Goal: Information Seeking & Learning: Check status

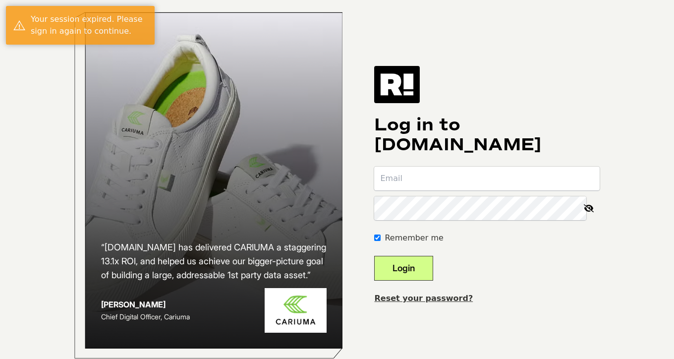
type input "[PERSON_NAME][EMAIL_ADDRESS][DOMAIN_NAME]"
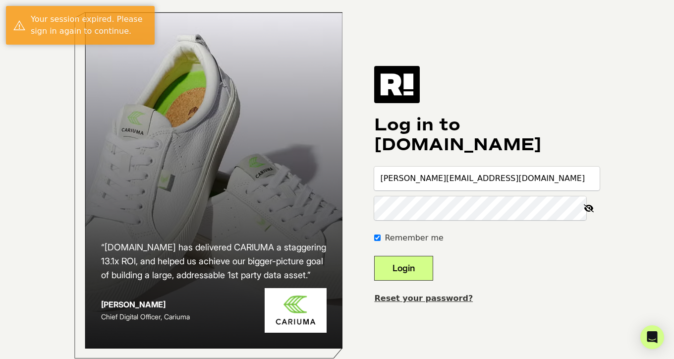
click at [433, 276] on button "Login" at bounding box center [403, 268] width 59 height 25
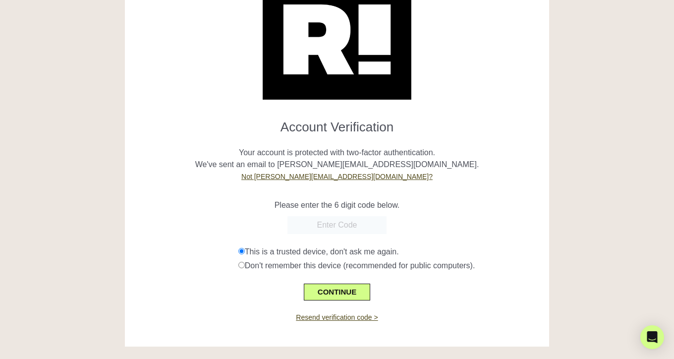
scroll to position [59, 0]
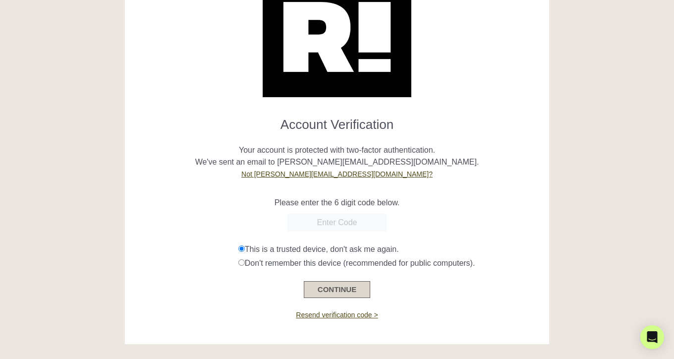
click at [344, 287] on button "CONTINUE" at bounding box center [337, 289] width 66 height 17
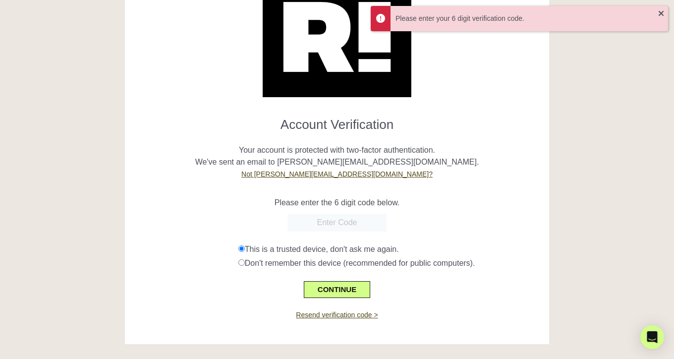
click at [344, 223] on input "text" at bounding box center [337, 223] width 99 height 18
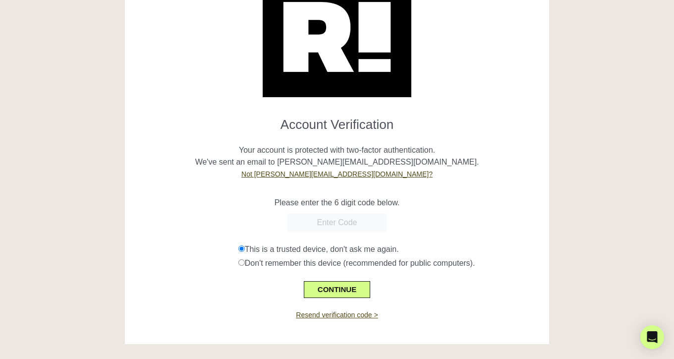
paste input "744612"
type input "744612"
click at [344, 289] on button "CONTINUE" at bounding box center [337, 289] width 66 height 17
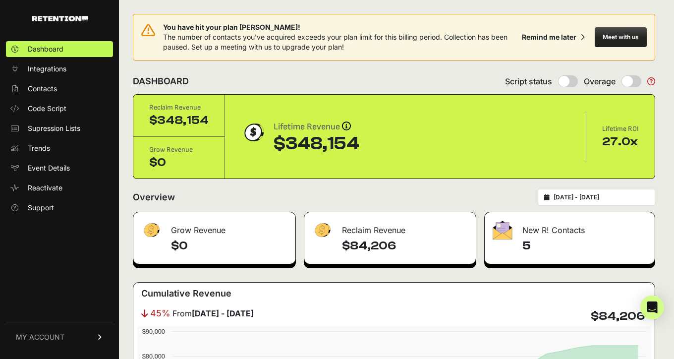
click at [228, 28] on span "You have hit your plan [PERSON_NAME]!" at bounding box center [340, 27] width 355 height 10
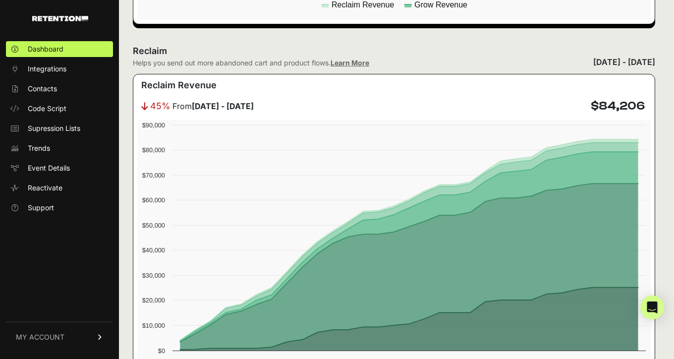
scroll to position [599, 0]
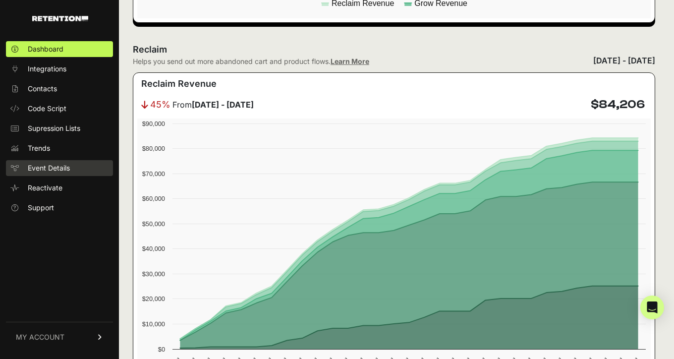
click at [61, 174] on link "Event Details" at bounding box center [59, 168] width 107 height 16
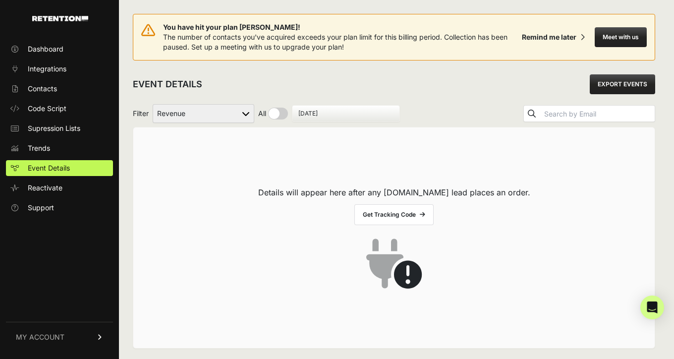
click at [220, 112] on select "Active on Site Reclaim Added to Cart Reclaim Checkout Started Reclaim Revenue V…" at bounding box center [204, 113] width 102 height 19
select select "Active on Site Reclaim"
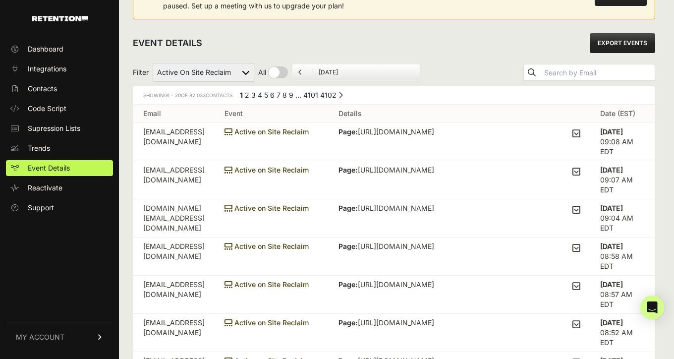
scroll to position [55, 0]
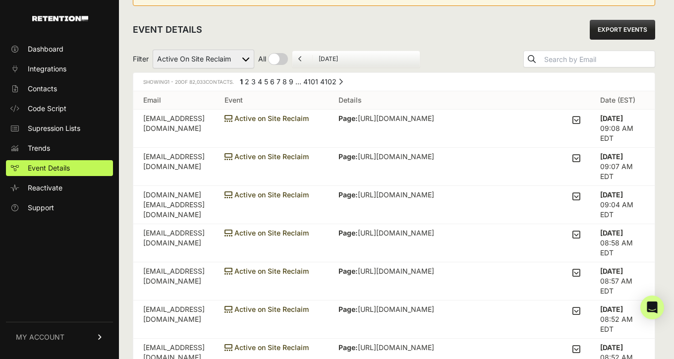
click at [309, 117] on span "Active on Site Reclaim" at bounding box center [267, 118] width 84 height 8
click at [168, 118] on td "h3ll0.grac3@gmail.com" at bounding box center [173, 129] width 81 height 38
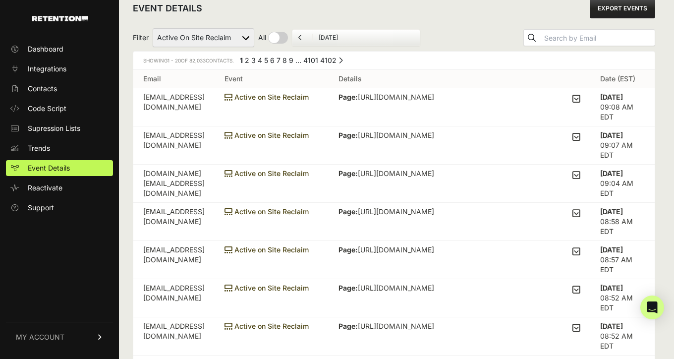
scroll to position [78, 0]
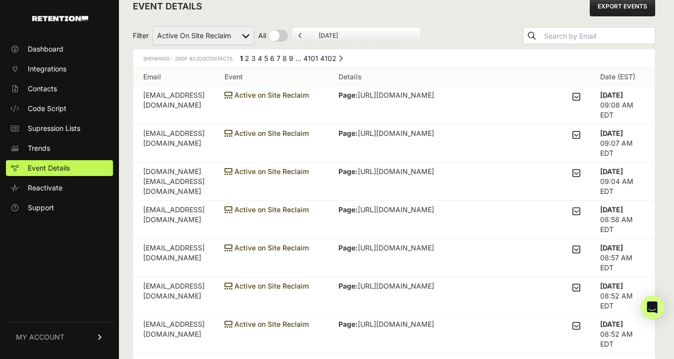
click at [225, 30] on select "Active on Site Reclaim Added to Cart Reclaim Checkout Started Reclaim Revenue V…" at bounding box center [204, 35] width 102 height 19
select select "cart"
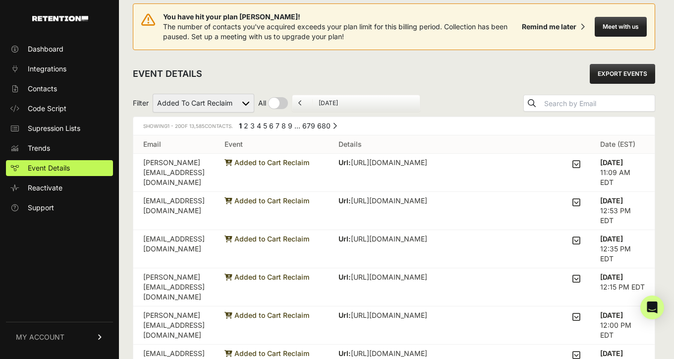
scroll to position [1, 0]
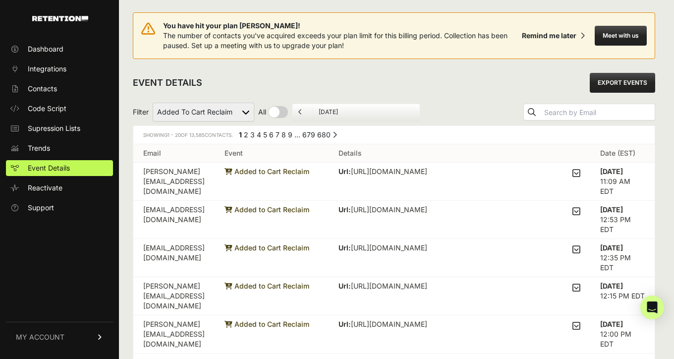
click at [235, 113] on select "Active on Site Reclaim Added to Cart Reclaim Checkout Started Reclaim Revenue V…" at bounding box center [204, 112] width 102 height 19
click at [242, 135] on em "1" at bounding box center [240, 134] width 3 height 8
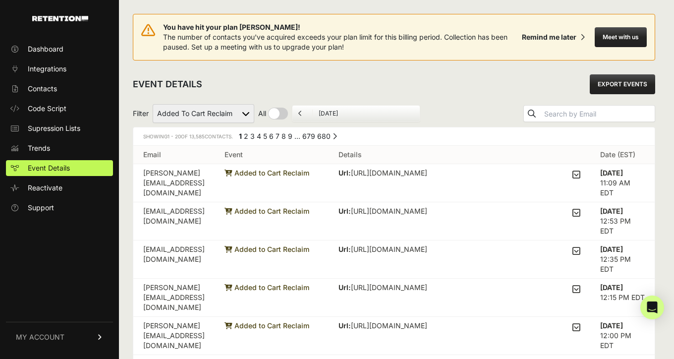
click at [198, 108] on select "Active on Site Reclaim Added to Cart Reclaim Checkout Started Reclaim Revenue V…" at bounding box center [204, 113] width 102 height 19
select select "Active on Site Reclaim"
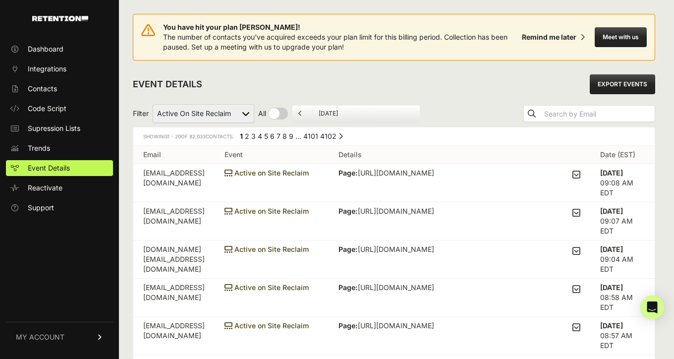
click at [185, 106] on select "Active on Site Reclaim Added to Cart Reclaim Checkout Started Reclaim Revenue V…" at bounding box center [204, 113] width 102 height 19
select select "Checkout Started Reclaim"
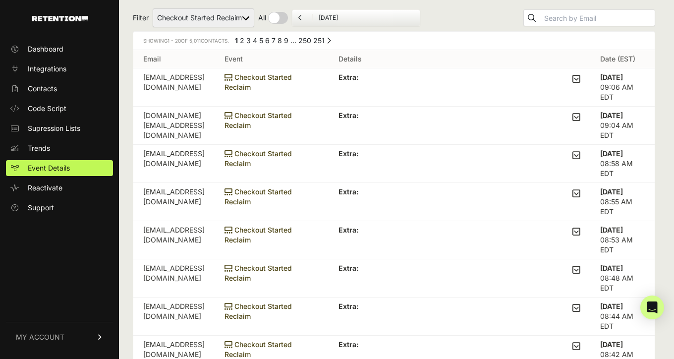
scroll to position [10, 0]
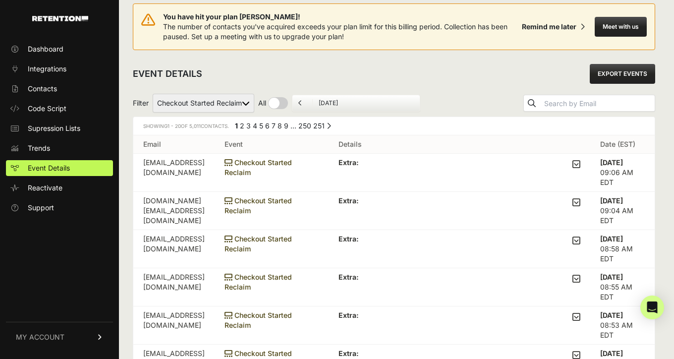
click at [204, 101] on select "Active on Site Reclaim Added to Cart Reclaim Checkout Started Reclaim Revenue V…" at bounding box center [204, 103] width 102 height 19
select select "cart"
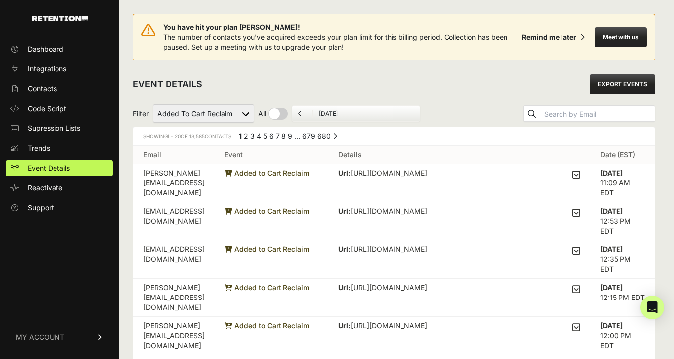
click at [223, 111] on select "Active on Site Reclaim Added to Cart Reclaim Checkout Started Reclaim Revenue V…" at bounding box center [204, 113] width 102 height 19
select select "Active on Site Reclaim"
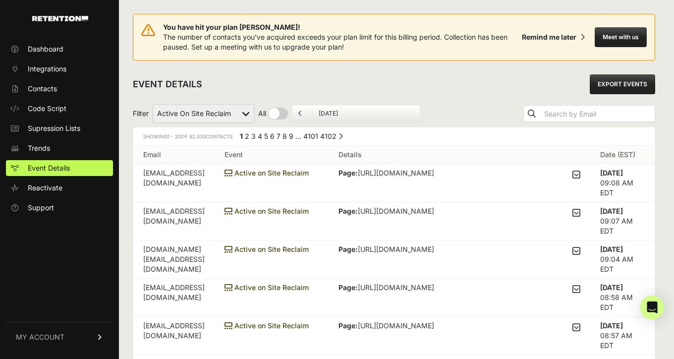
click at [197, 118] on select "Active on Site Reclaim Added to Cart Reclaim Checkout Started Reclaim Revenue V…" at bounding box center [204, 113] width 102 height 19
select select "cart"
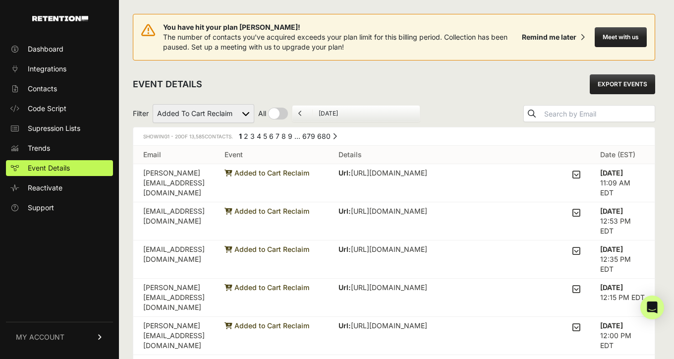
click at [248, 121] on select "Active on Site Reclaim Added to Cart Reclaim Checkout Started Reclaim Revenue V…" at bounding box center [204, 113] width 102 height 19
select select "Checkout Started Reclaim"
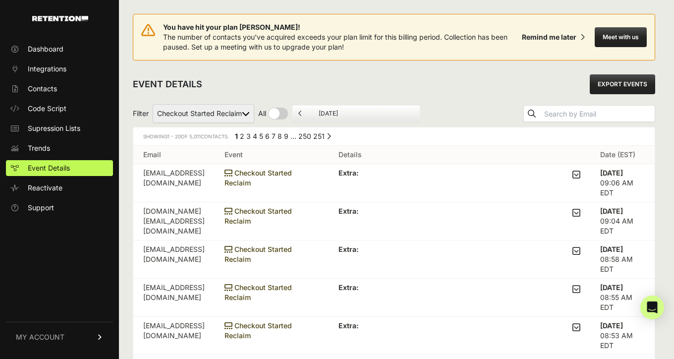
click at [214, 116] on select "Active on Site Reclaim Added to Cart Reclaim Checkout Started Reclaim Revenue V…" at bounding box center [204, 113] width 102 height 19
click at [213, 119] on select "Active on Site Reclaim Added to Cart Reclaim Checkout Started Reclaim Revenue V…" at bounding box center [204, 113] width 102 height 19
select select "Viewed Category Reclaim"
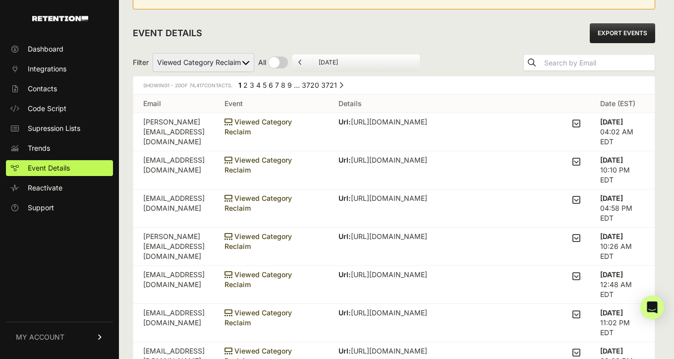
scroll to position [53, 0]
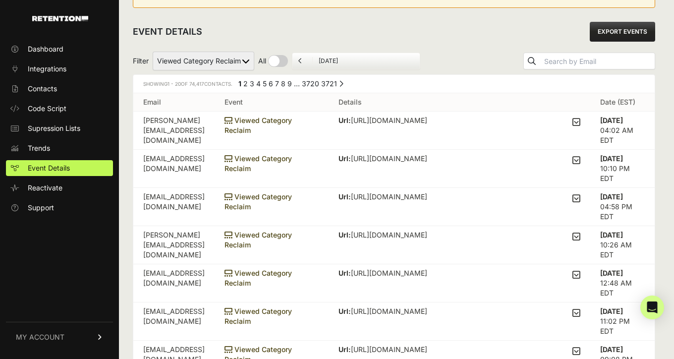
click at [238, 64] on select "Active on Site Reclaim Added to Cart Reclaim Checkout Started Reclaim Revenue V…" at bounding box center [204, 61] width 102 height 19
select select "Viewed Product Reclaim"
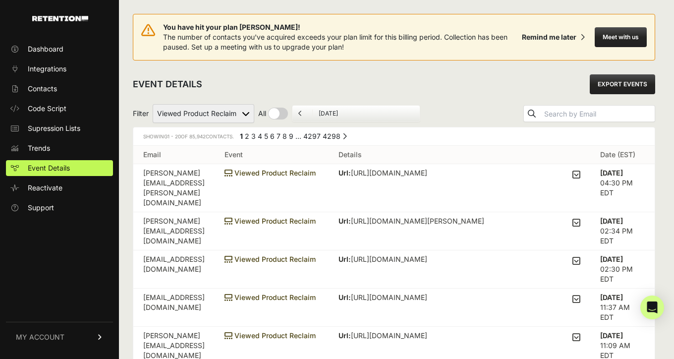
click at [205, 117] on select "Active on Site Reclaim Added to Cart Reclaim Checkout Started Reclaim Revenue V…" at bounding box center [204, 113] width 102 height 19
click at [214, 120] on select "Active on Site Reclaim Added to Cart Reclaim Checkout Started Reclaim Revenue V…" at bounding box center [204, 113] width 102 height 19
click at [207, 114] on select "Active on Site Reclaim Added to Cart Reclaim Checkout Started Reclaim Revenue V…" at bounding box center [204, 113] width 102 height 19
select select "Active on Site Reclaim"
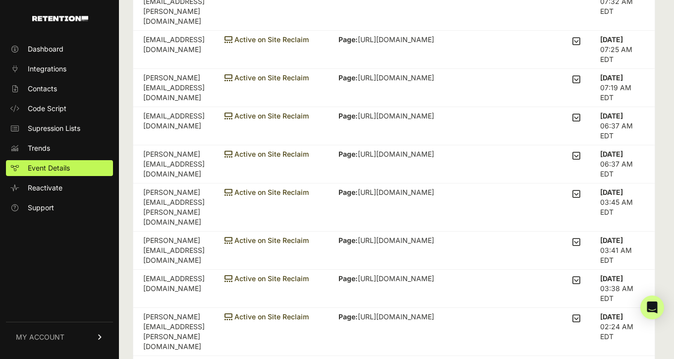
scroll to position [583, 0]
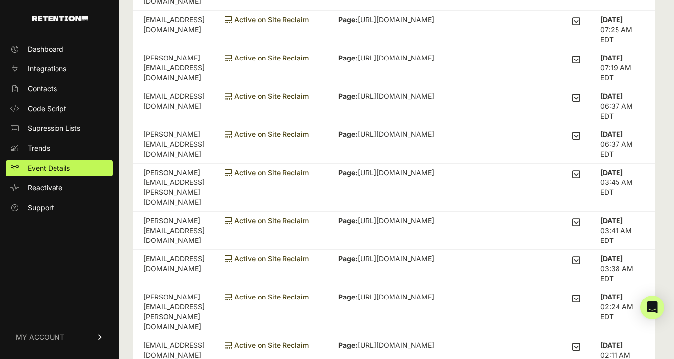
drag, startPoint x: 485, startPoint y: 240, endPoint x: 493, endPoint y: 305, distance: 65.4
click at [493, 305] on td "Page: [URL][DOMAIN_NAME] Domain: [DOMAIN_NAME] Mobile: true Visit: 6 Browser: U…" at bounding box center [460, 312] width 262 height 48
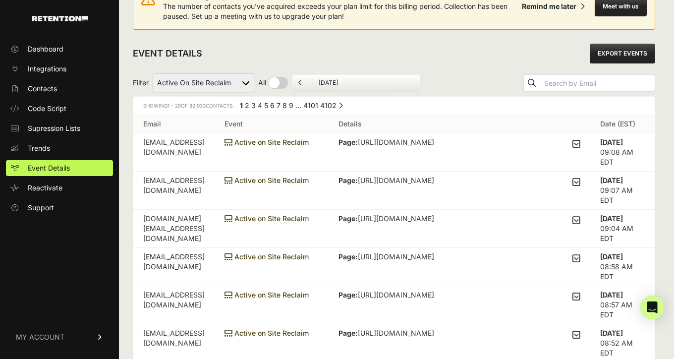
scroll to position [0, 0]
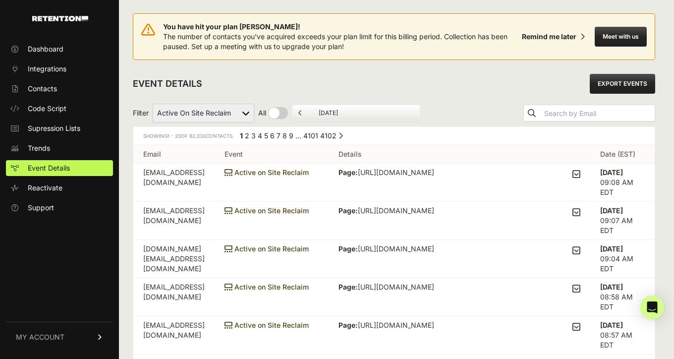
click at [260, 137] on div "← Previous 1 2 3 4 5 6 7 8 9 … 4101 4102 Next →" at bounding box center [290, 137] width 105 height 12
click at [256, 137] on link "3" at bounding box center [253, 135] width 4 height 8
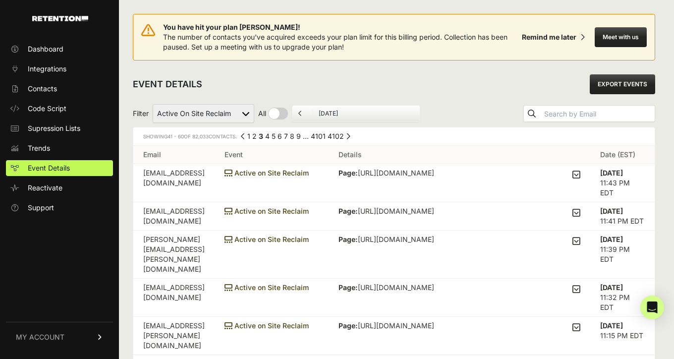
click at [257, 135] on link "2" at bounding box center [254, 136] width 4 height 8
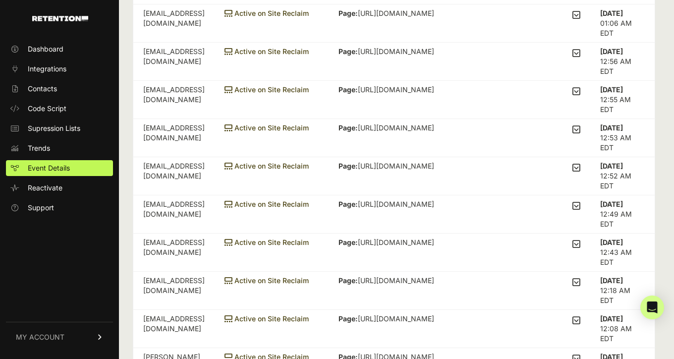
scroll to position [213, 0]
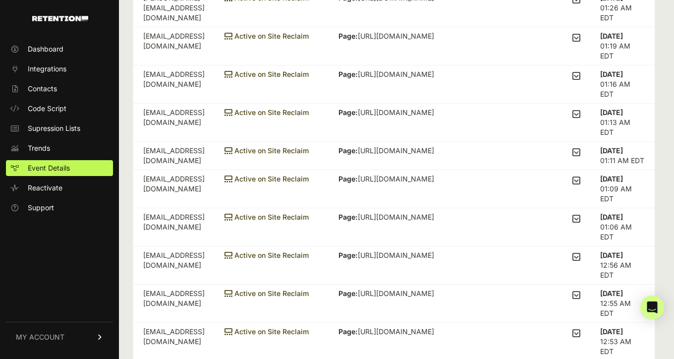
click at [293, 110] on span "Active on Site Reclaim" at bounding box center [267, 112] width 84 height 8
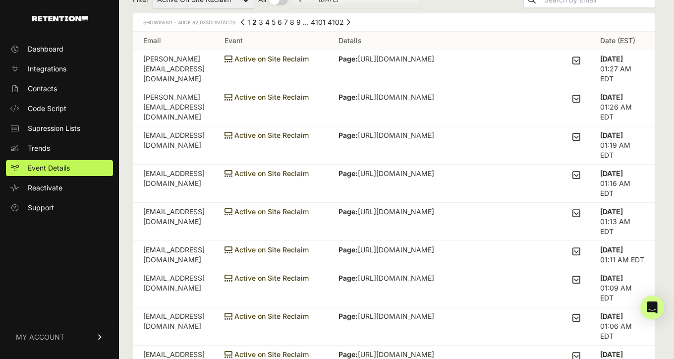
scroll to position [77, 0]
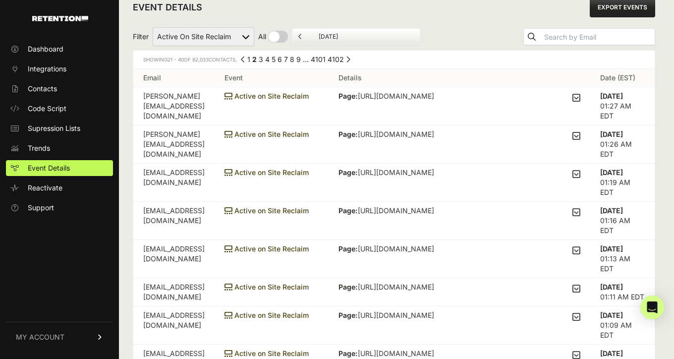
click at [227, 38] on select "Active on Site Reclaim Added to Cart Reclaim Checkout Started Reclaim Revenue V…" at bounding box center [204, 36] width 102 height 19
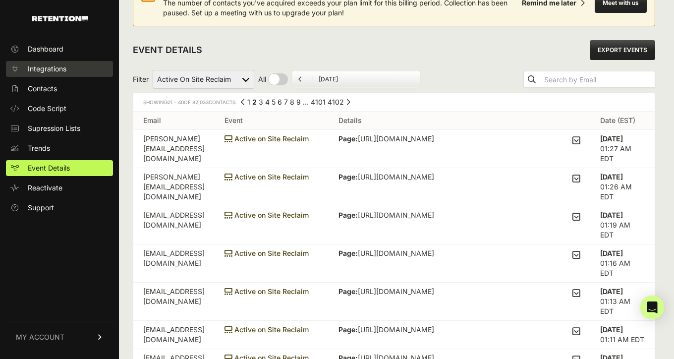
scroll to position [0, 0]
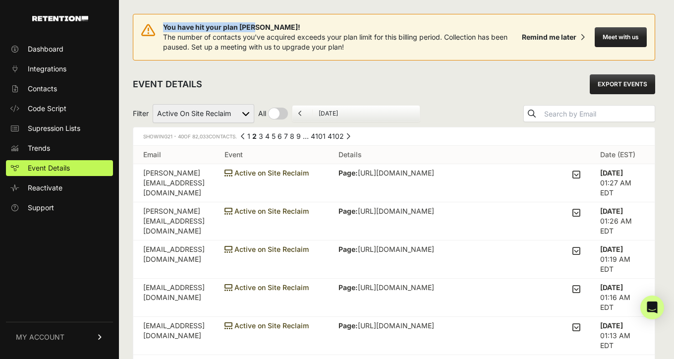
drag, startPoint x: 258, startPoint y: 25, endPoint x: 152, endPoint y: 25, distance: 106.6
click at [152, 25] on div "You have hit your plan max! The number of contacts you've acquired exceeds your…" at bounding box center [329, 37] width 377 height 30
click at [298, 80] on div "EVENT DETAILS EXPORT EVENTS" at bounding box center [394, 84] width 523 height 32
click at [288, 83] on div "EVENT DETAILS EXPORT EVENTS" at bounding box center [394, 84] width 523 height 32
drag, startPoint x: 201, startPoint y: 88, endPoint x: 133, endPoint y: 86, distance: 68.0
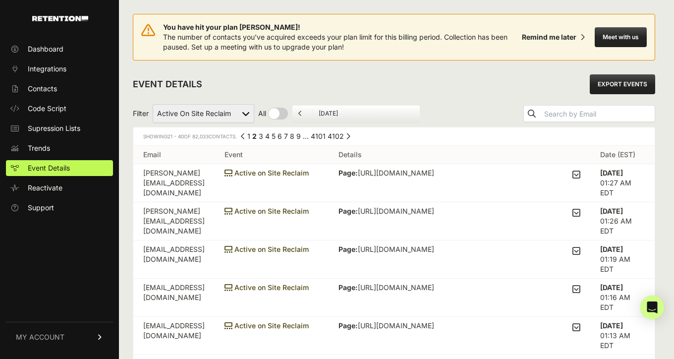
click at [189, 82] on h2 "EVENT DETAILS" at bounding box center [167, 84] width 69 height 14
drag, startPoint x: 208, startPoint y: 90, endPoint x: 144, endPoint y: 54, distance: 73.5
click at [116, 17] on div at bounding box center [59, 15] width 119 height 31
